Goal: Task Accomplishment & Management: Complete application form

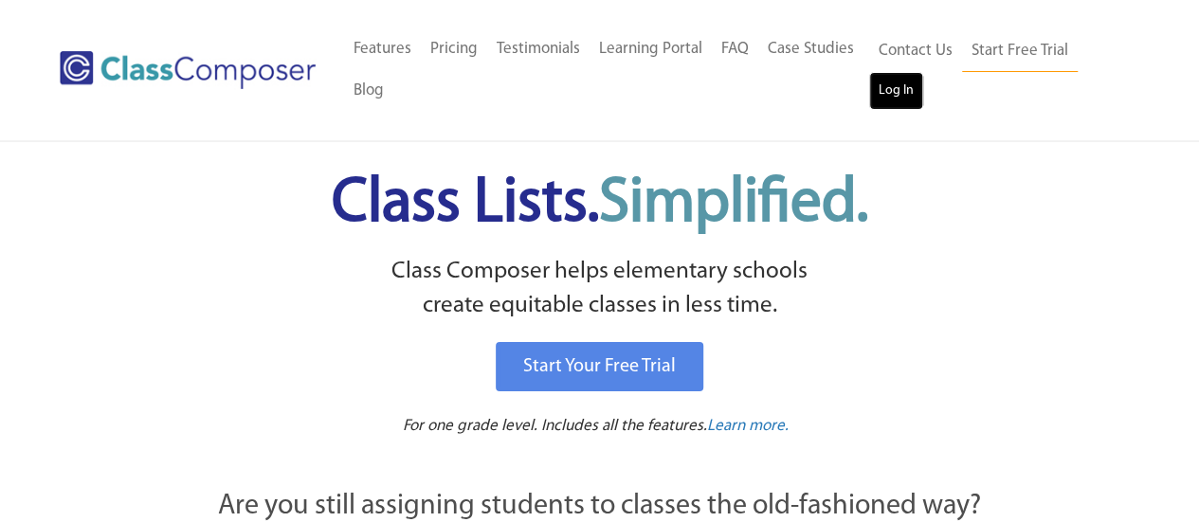
click at [917, 79] on link "Log In" at bounding box center [896, 91] width 54 height 38
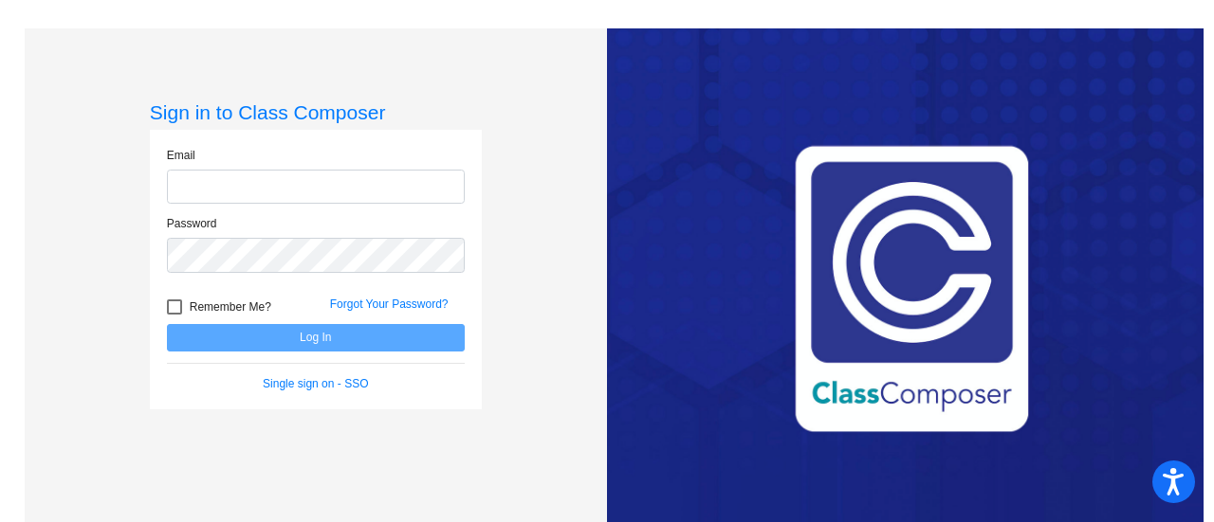
type input "[PERSON_NAME][EMAIL_ADDRESS][PERSON_NAME][DOMAIN_NAME]"
click at [172, 308] on div at bounding box center [174, 307] width 15 height 15
click at [174, 315] on input "Remember Me?" at bounding box center [174, 315] width 1 height 1
checkbox input "true"
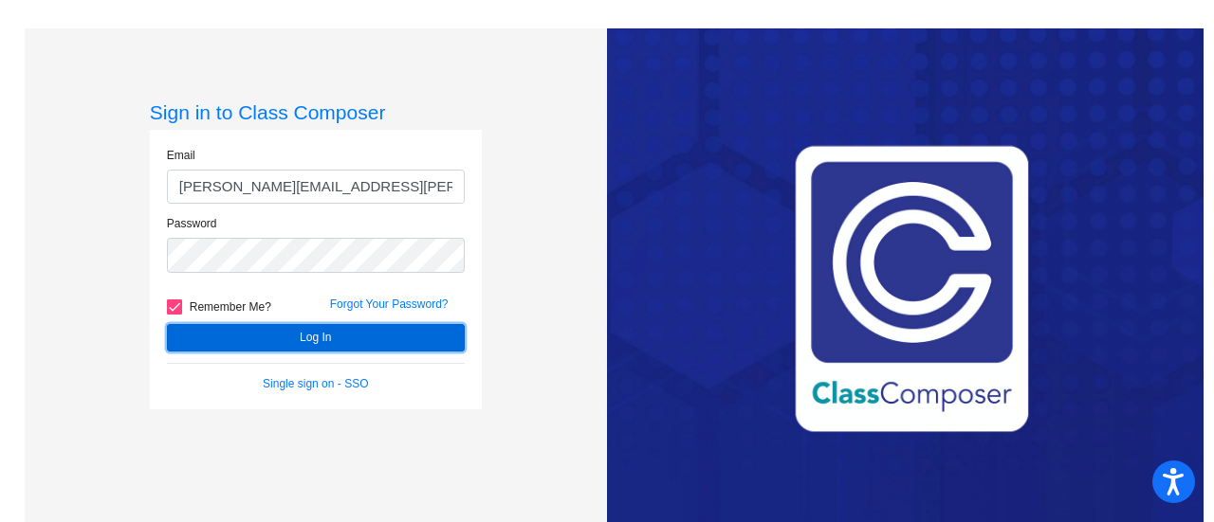
click at [274, 332] on button "Log In" at bounding box center [316, 337] width 298 height 27
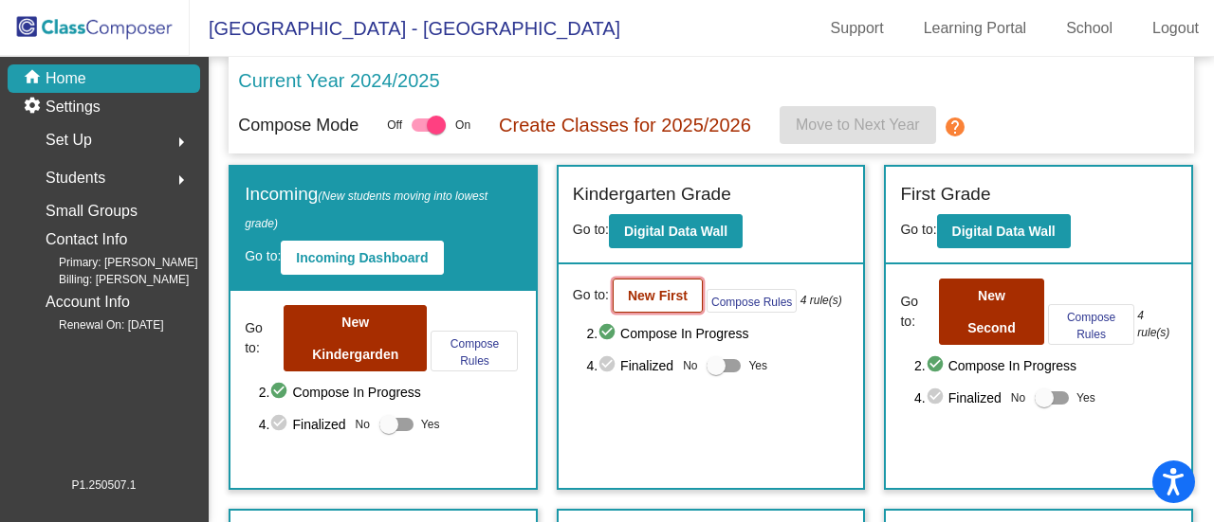
click at [659, 285] on button "New First" at bounding box center [658, 296] width 90 height 34
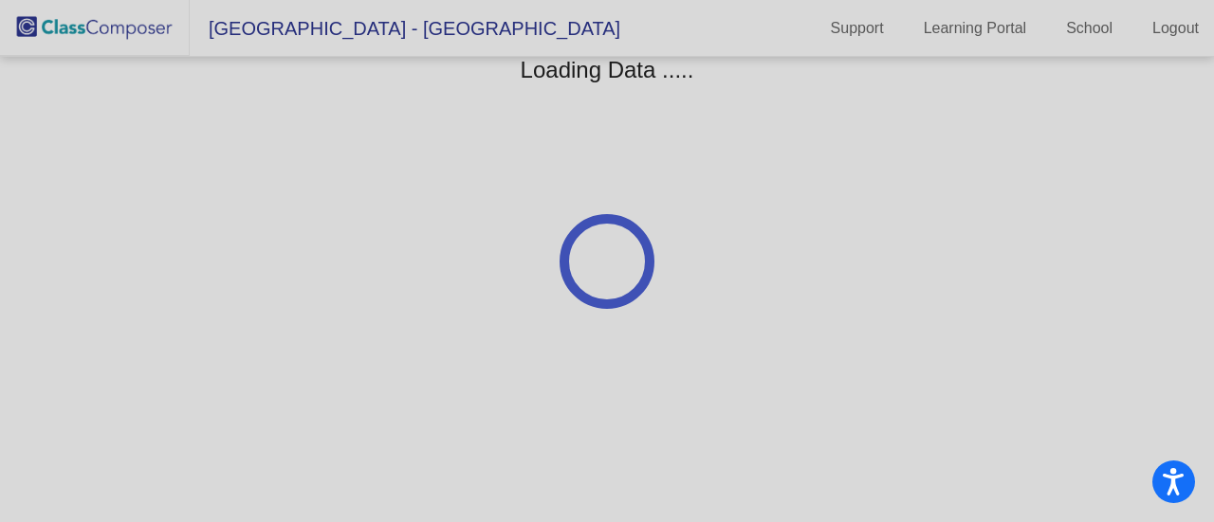
click at [659, 285] on div at bounding box center [607, 261] width 1214 height 522
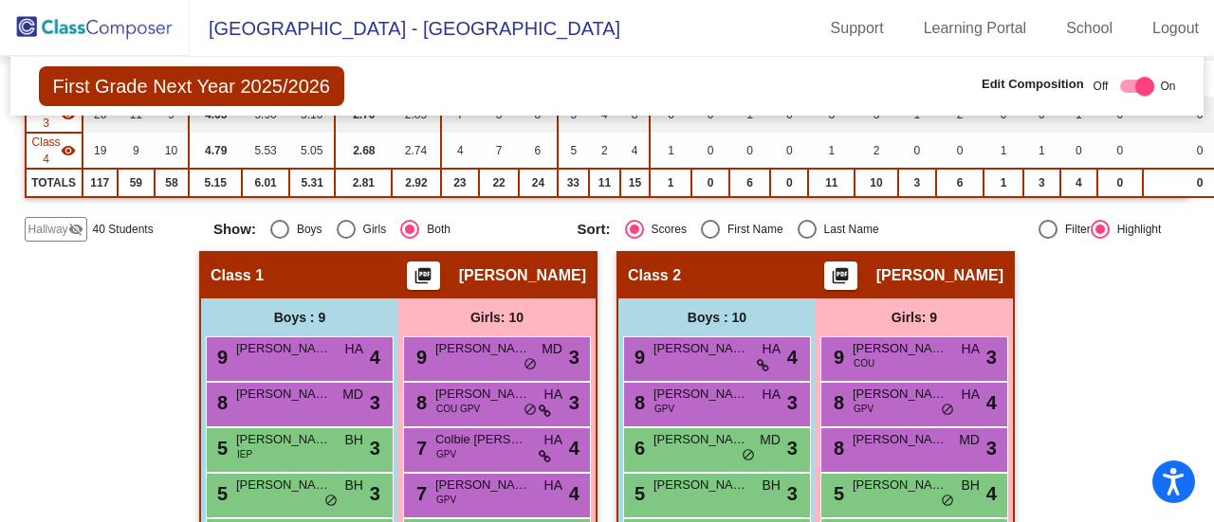
scroll to position [366, 0]
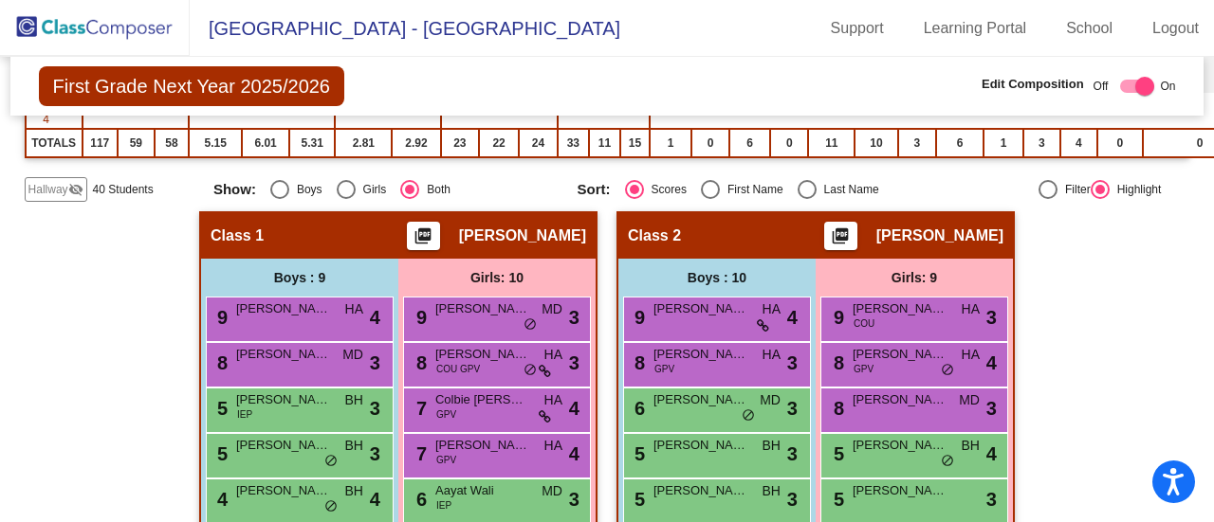
click at [49, 189] on span "Hallway" at bounding box center [48, 189] width 40 height 17
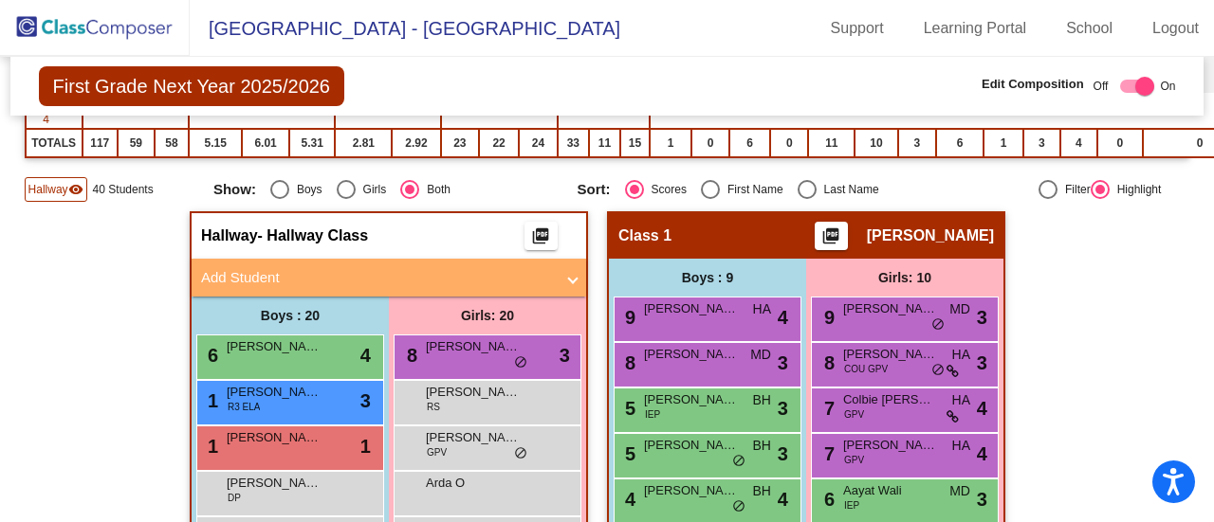
click at [257, 272] on mat-panel-title "Add Student" at bounding box center [377, 278] width 353 height 22
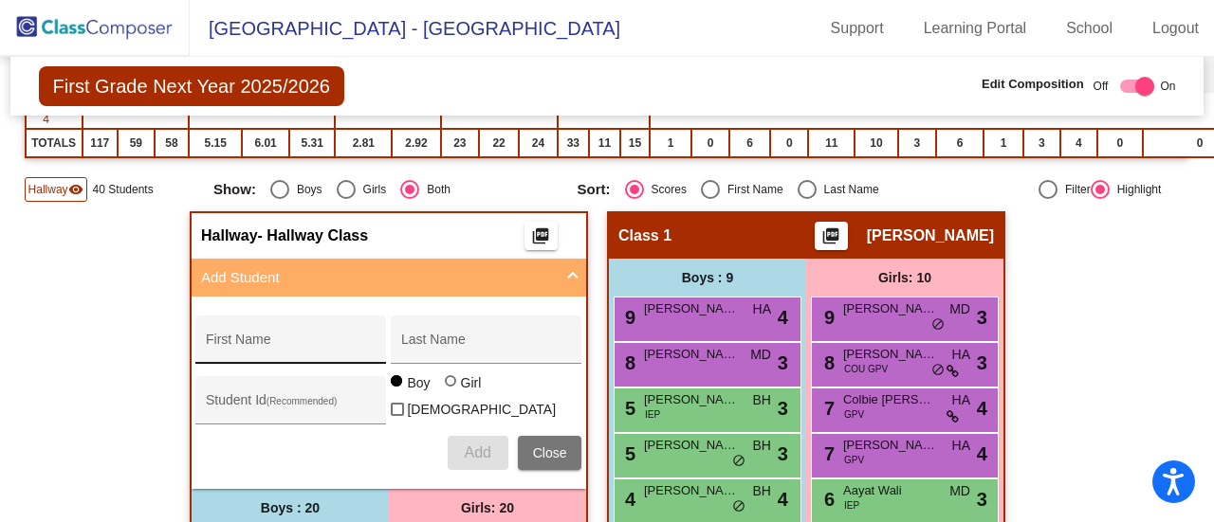
click at [298, 339] on input "First Name" at bounding box center [291, 346] width 171 height 15
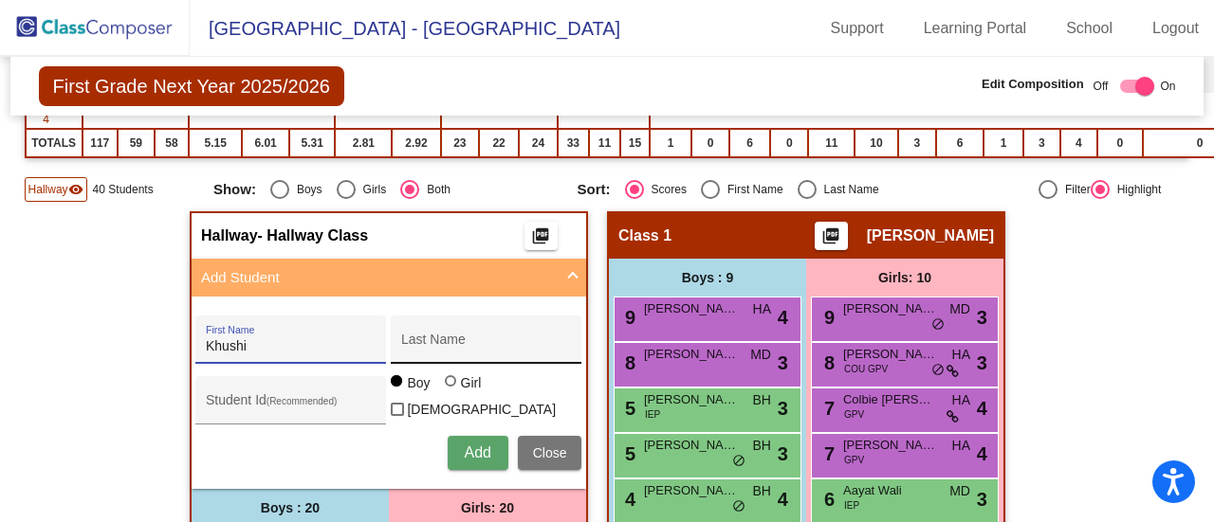
type input "Khushi"
click at [501, 343] on input "Last Name" at bounding box center [486, 346] width 171 height 15
type input "V"
type input "[PERSON_NAME]"
click at [445, 386] on div at bounding box center [450, 380] width 11 height 11
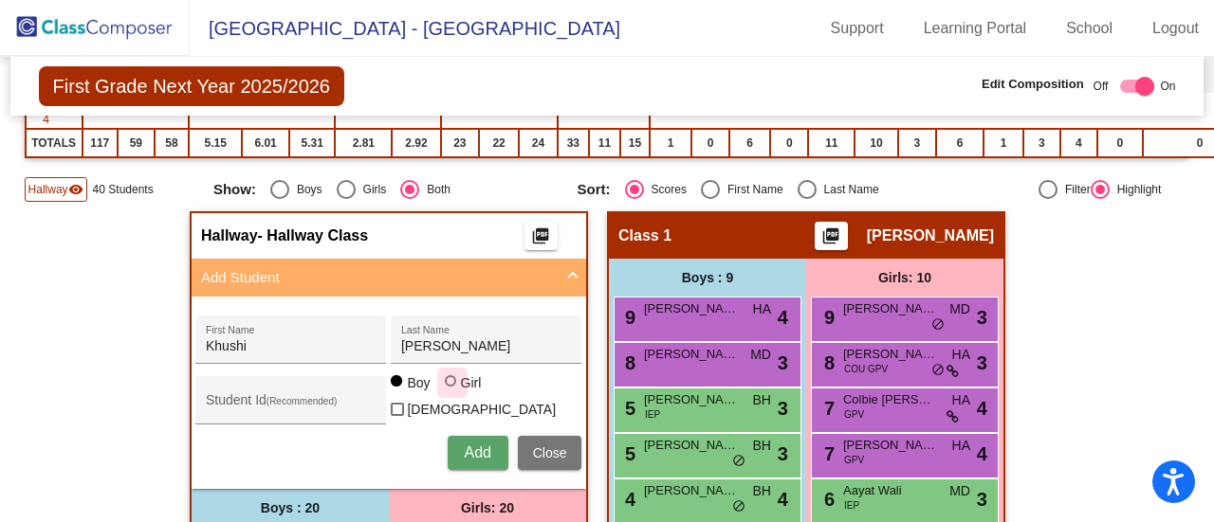
click at [451, 391] on input "Girl" at bounding box center [451, 391] width 1 height 1
radio input "true"
click at [237, 400] on input "Student Id (Recommended)" at bounding box center [291, 407] width 171 height 15
paste input "1117204"
type input "1117204"
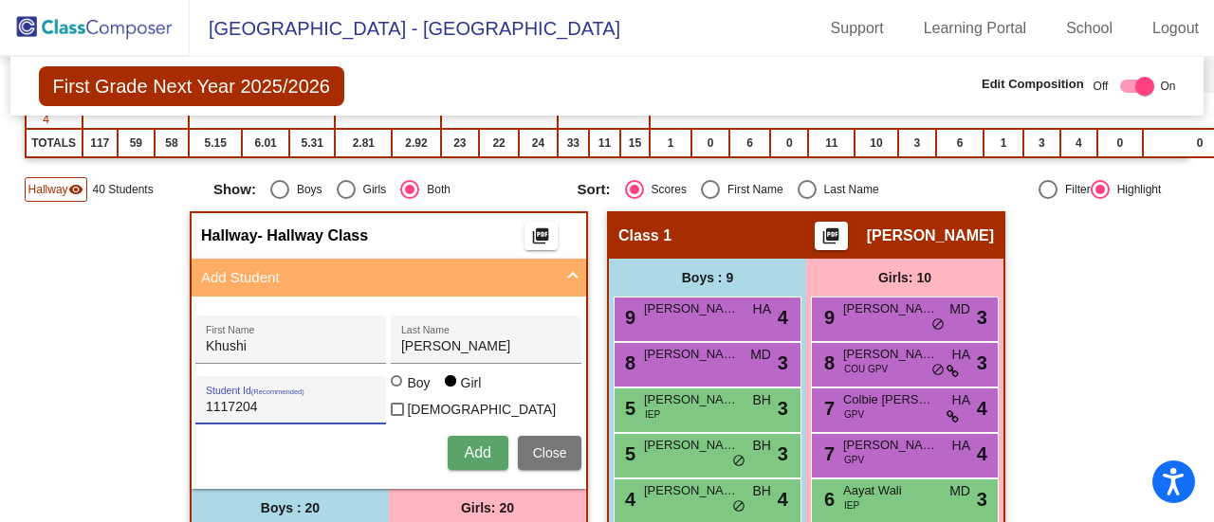
click at [442, 457] on div "Add Close" at bounding box center [388, 453] width 386 height 34
click at [471, 454] on span "Add" at bounding box center [477, 453] width 27 height 16
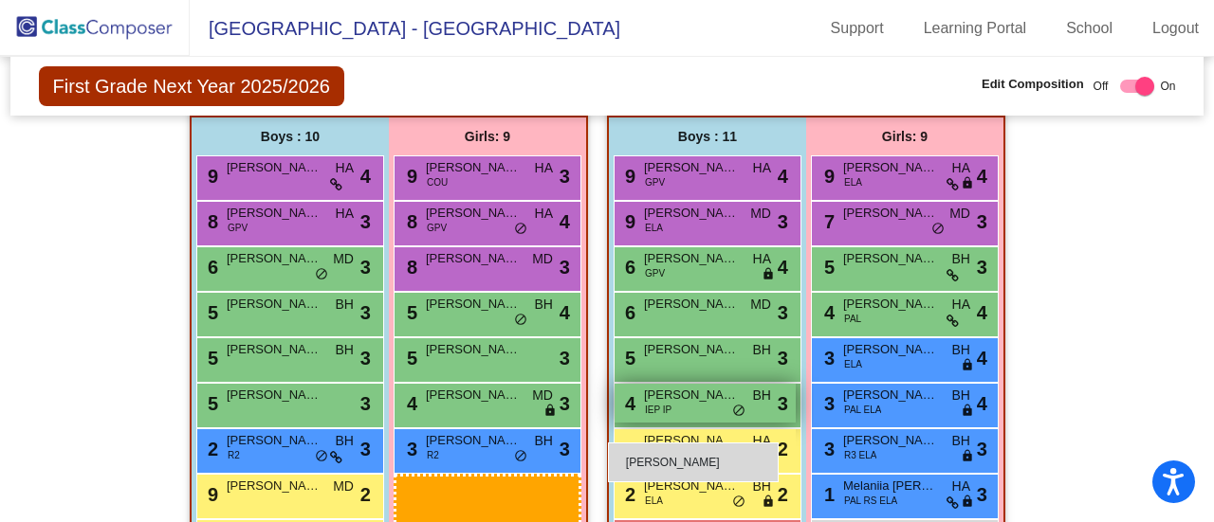
scroll to position [1775, 0]
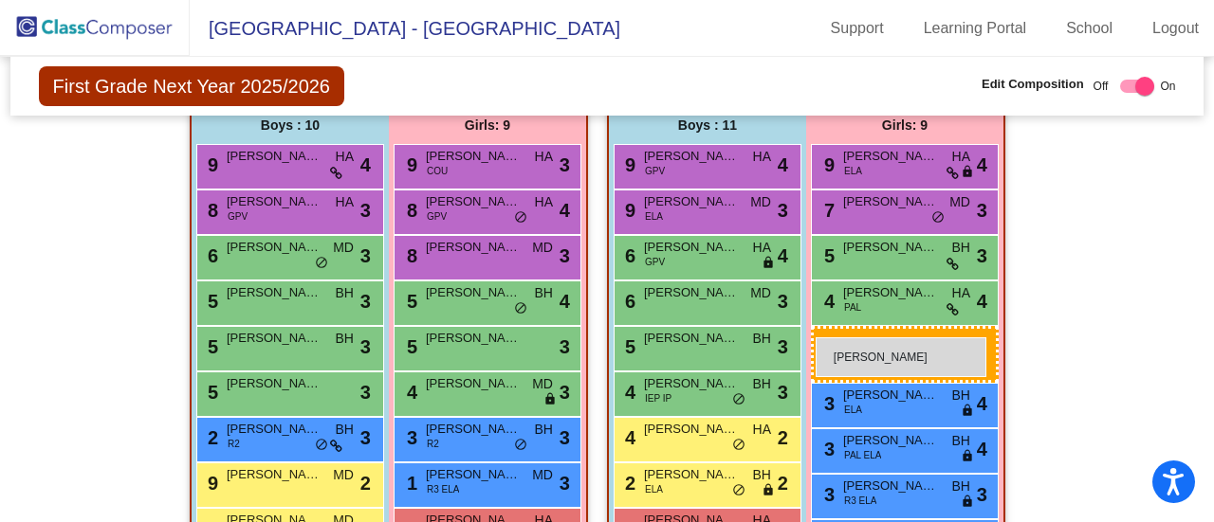
drag, startPoint x: 491, startPoint y: 373, endPoint x: 815, endPoint y: 338, distance: 326.2
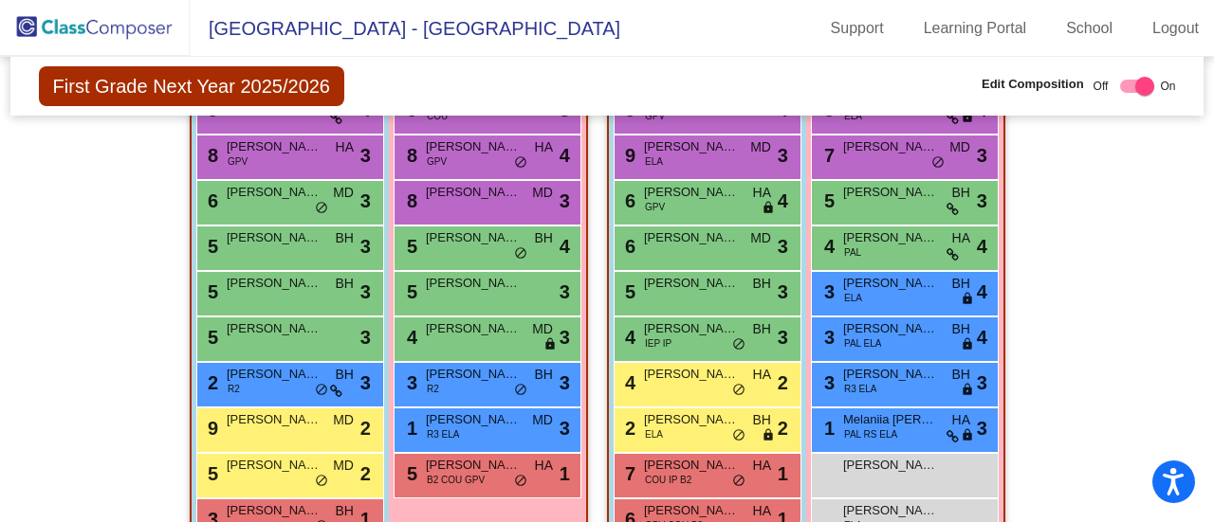
scroll to position [1679, 0]
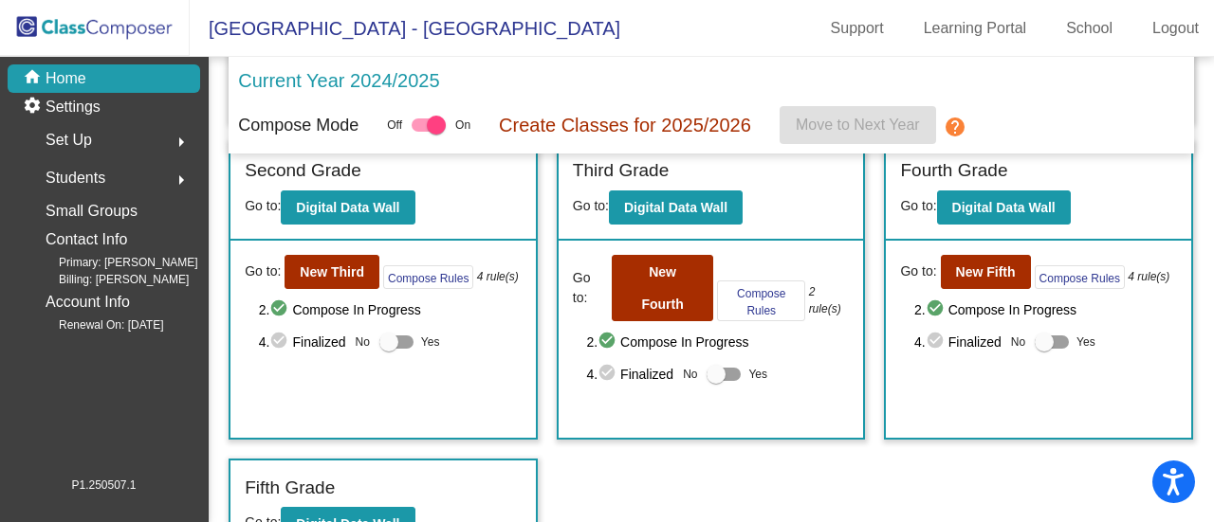
scroll to position [368, 0]
click at [978, 267] on b "New Fifth" at bounding box center [986, 272] width 60 height 15
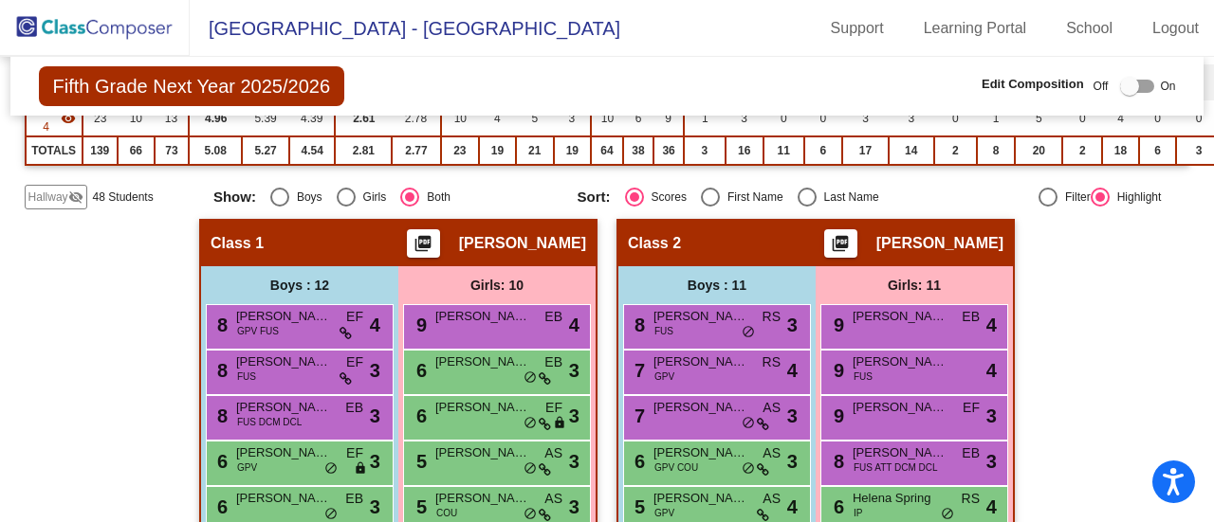
scroll to position [303, 0]
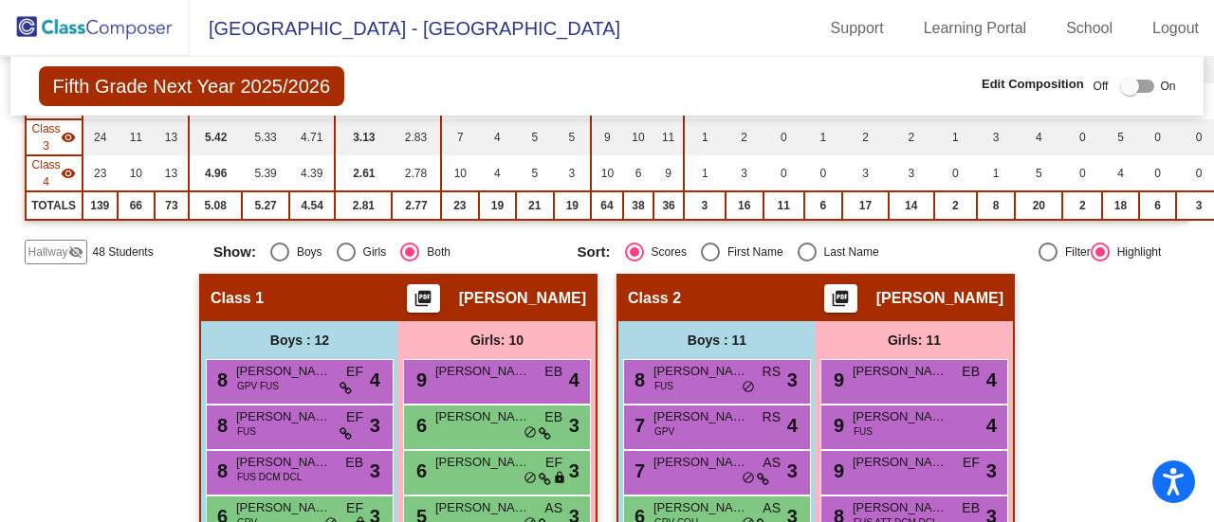
click at [43, 244] on span "Hallway" at bounding box center [48, 252] width 40 height 17
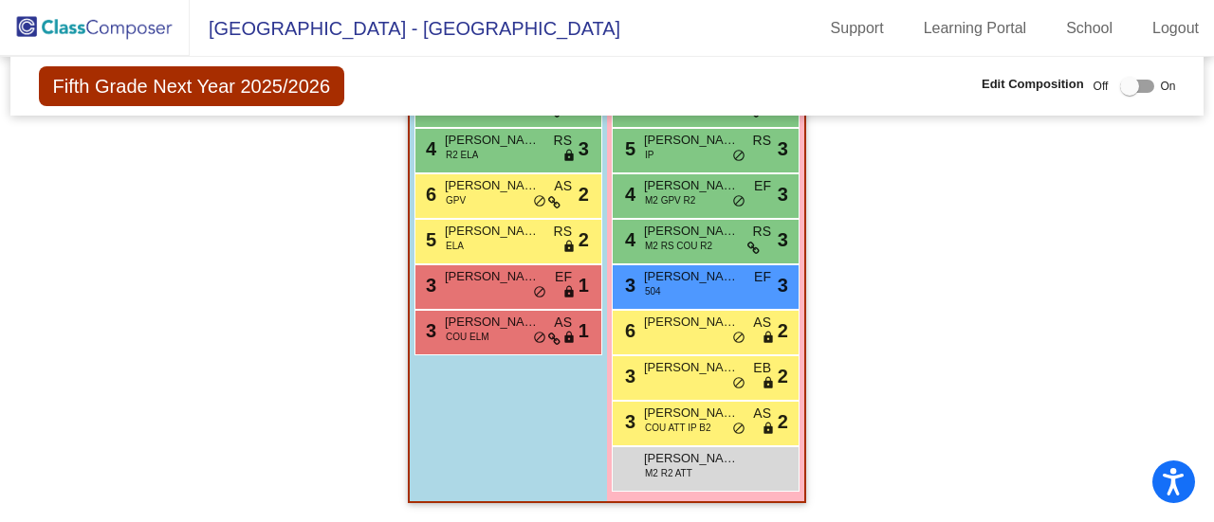
scroll to position [0, 0]
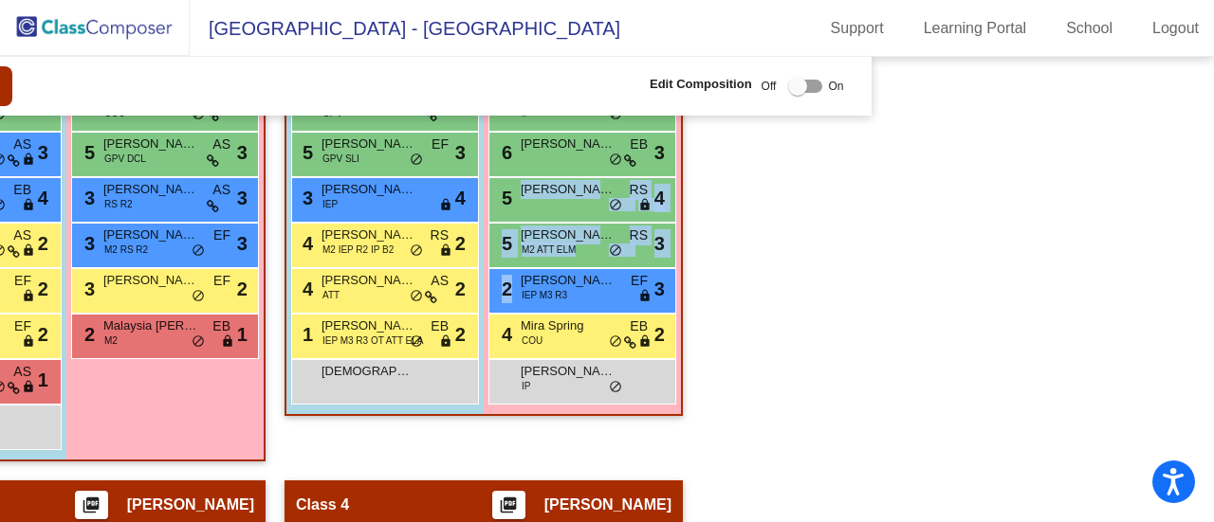
scroll to position [759, 475]
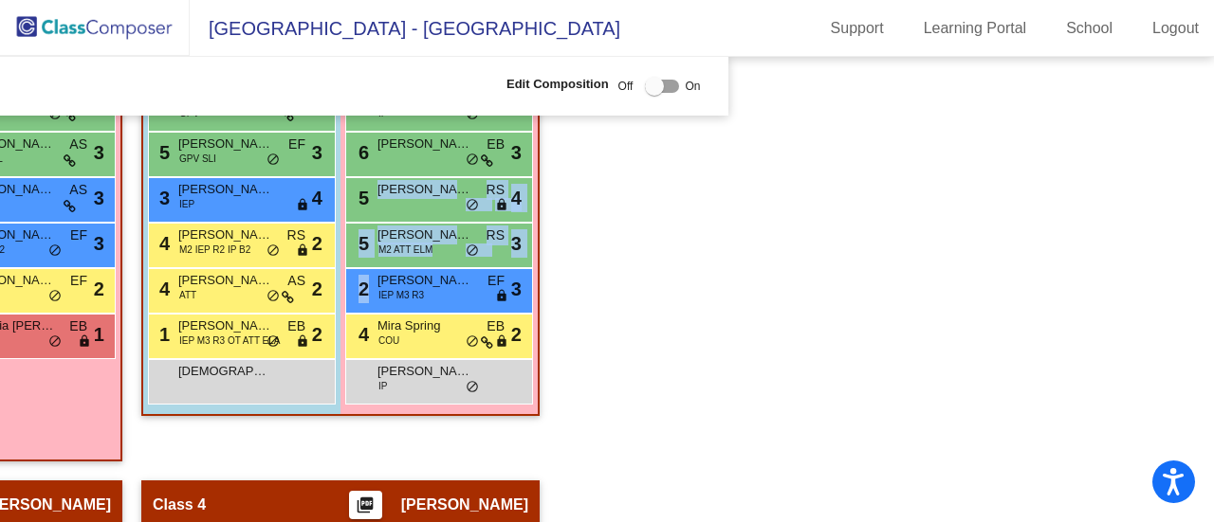
drag, startPoint x: 1203, startPoint y: 295, endPoint x: 1212, endPoint y: 194, distance: 100.9
click at [1212, 194] on mat-sidenav-content "Fifth Grade Next Year 2025/2026 Edit Composition Off On Incoming Digital Data W…" at bounding box center [607, 290] width 1214 height 466
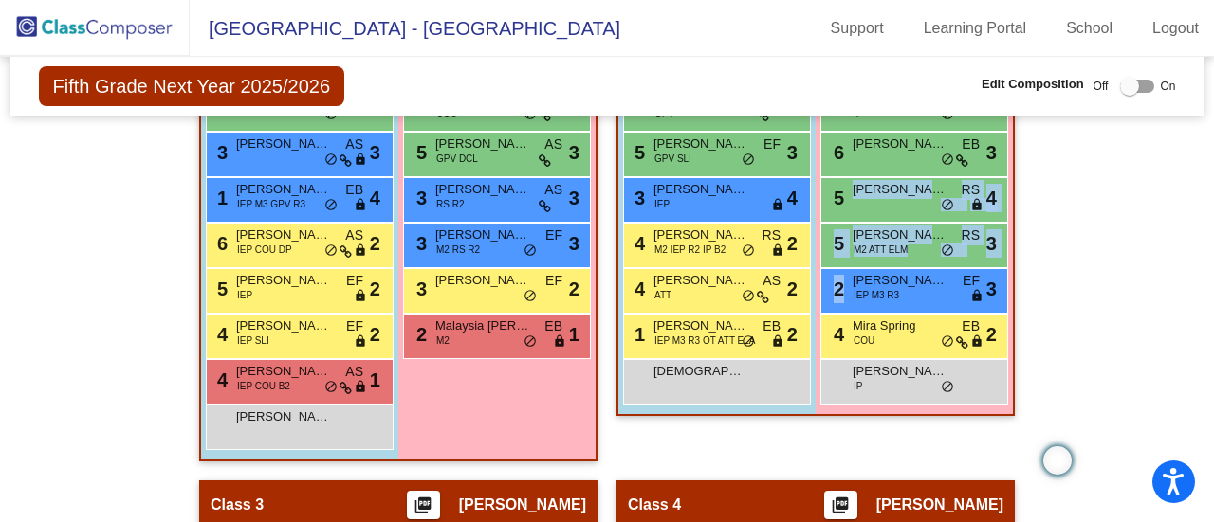
click at [1162, 306] on div "Hallway - Hallway Class picture_as_pdf Add Student First Name Last Name Student…" at bounding box center [607, 503] width 1165 height 1369
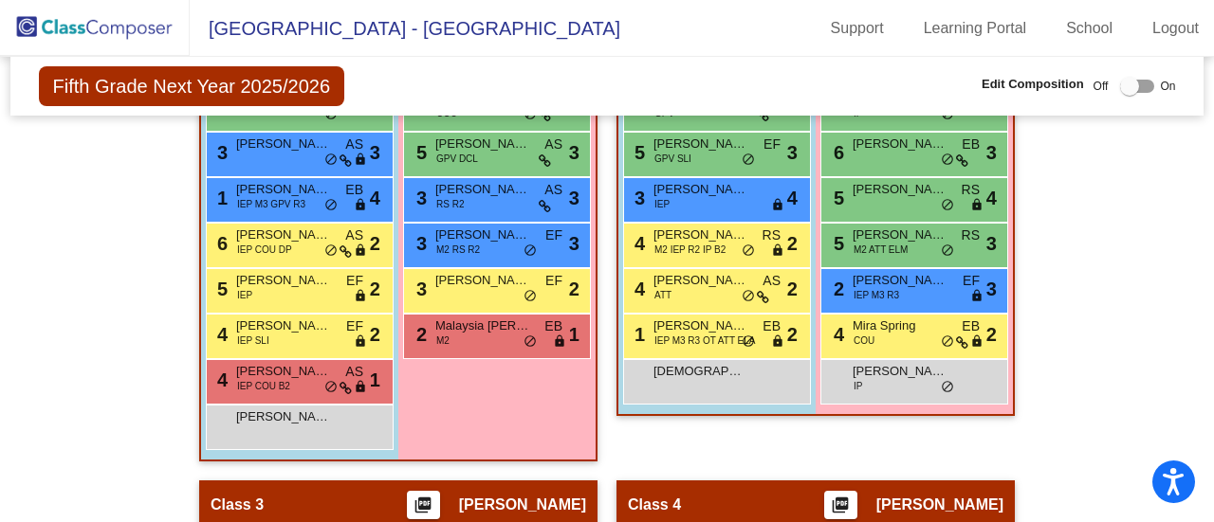
click at [1199, 306] on mat-sidenav-content "Fifth Grade Next Year 2025/2026 Edit Composition Off On Incoming Digital Data W…" at bounding box center [607, 290] width 1214 height 466
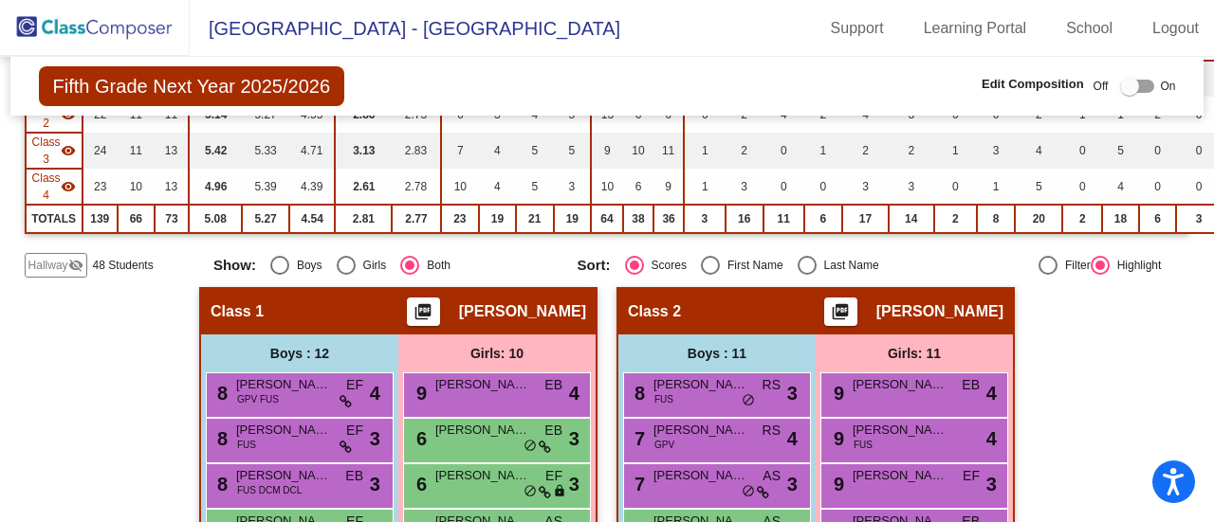
scroll to position [290, 0]
click at [39, 270] on span "Hallway" at bounding box center [48, 265] width 40 height 17
